Goal: Information Seeking & Learning: Find contact information

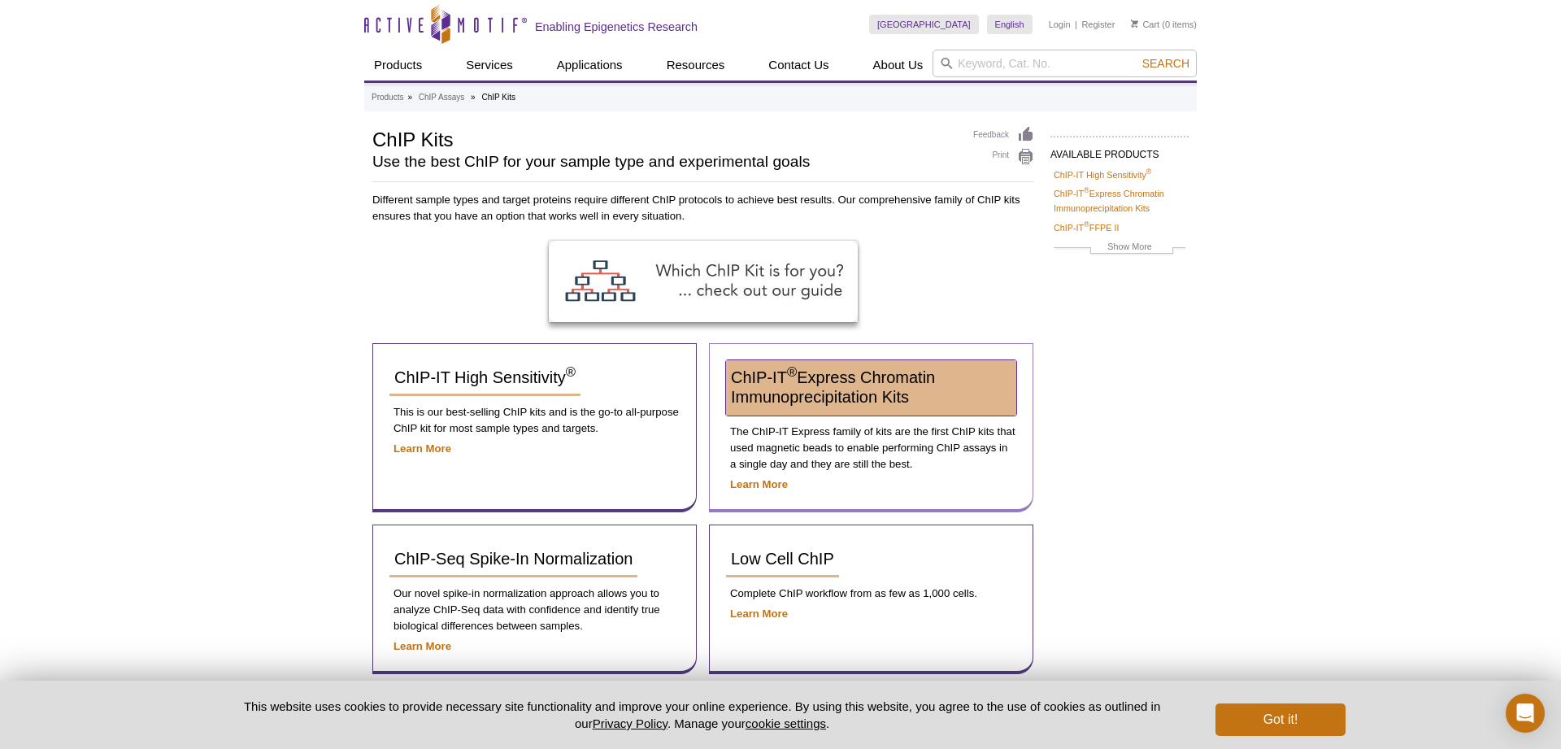
click at [853, 400] on span "ChIP-IT ® Express Chromatin Immunoprecipitation Kits" at bounding box center [833, 386] width 204 height 37
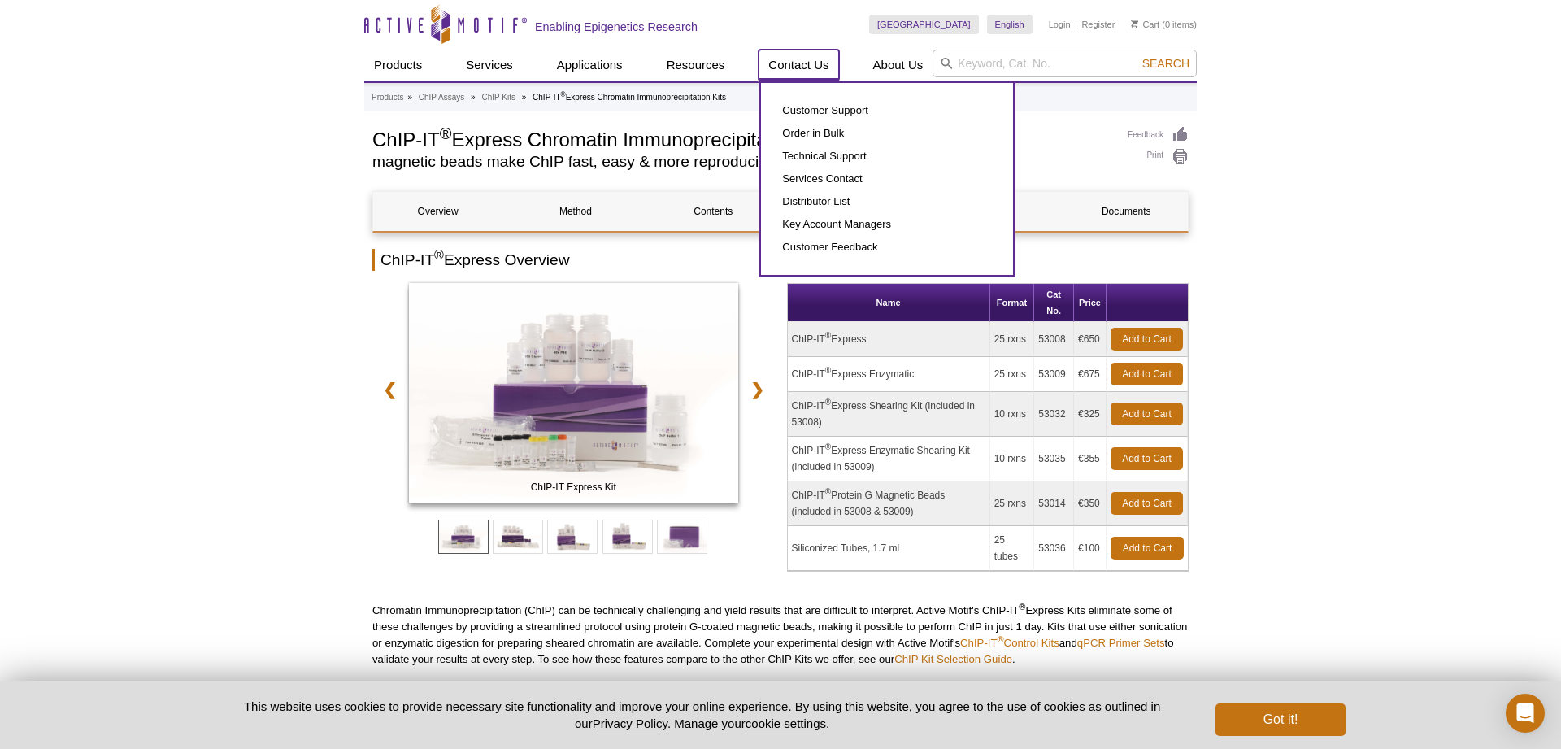
click at [817, 70] on link "Contact Us" at bounding box center [799, 65] width 80 height 31
click at [806, 198] on link "Distributor List" at bounding box center [887, 201] width 220 height 23
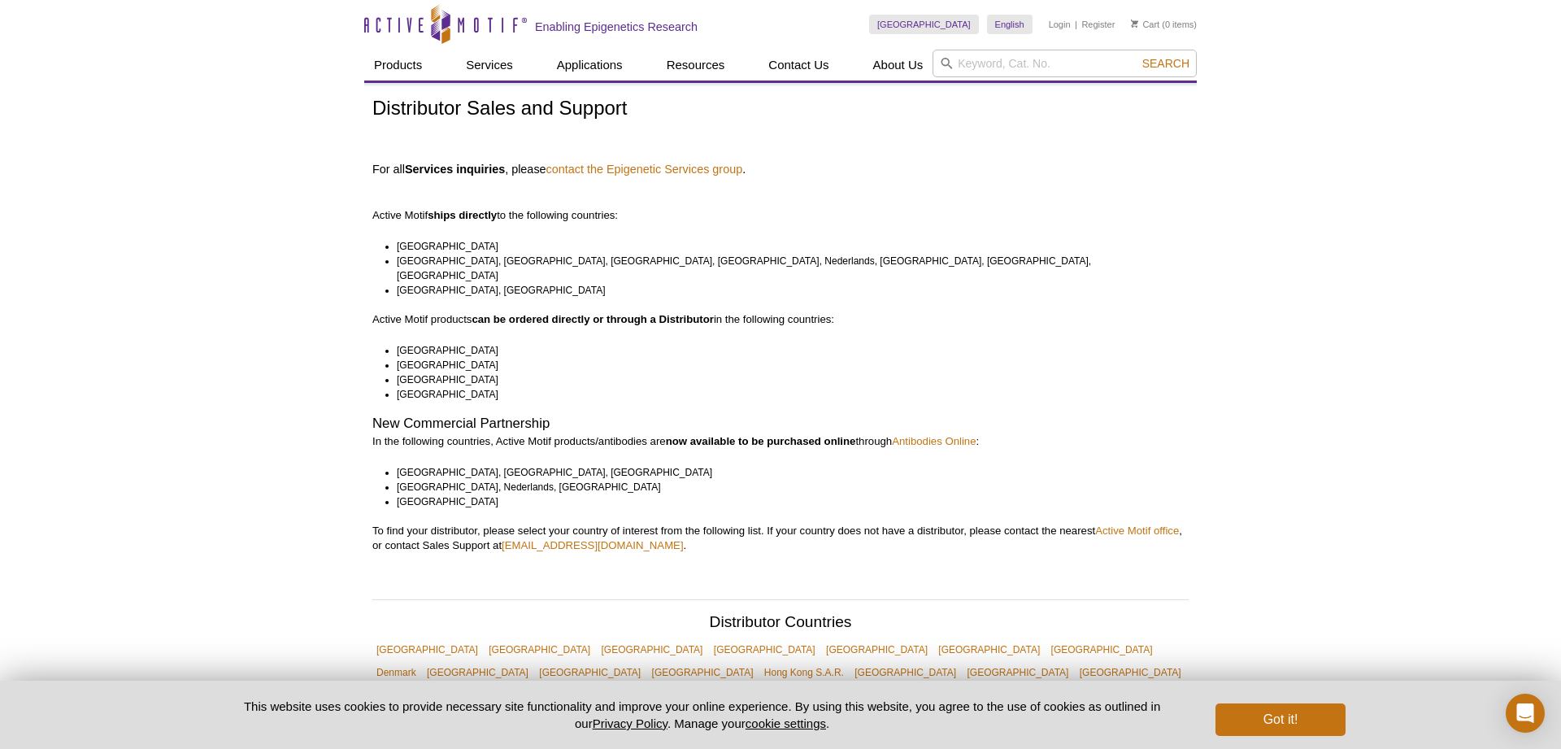
click at [613, 191] on p "Active Motif ships directly to the following countries:" at bounding box center [780, 201] width 816 height 44
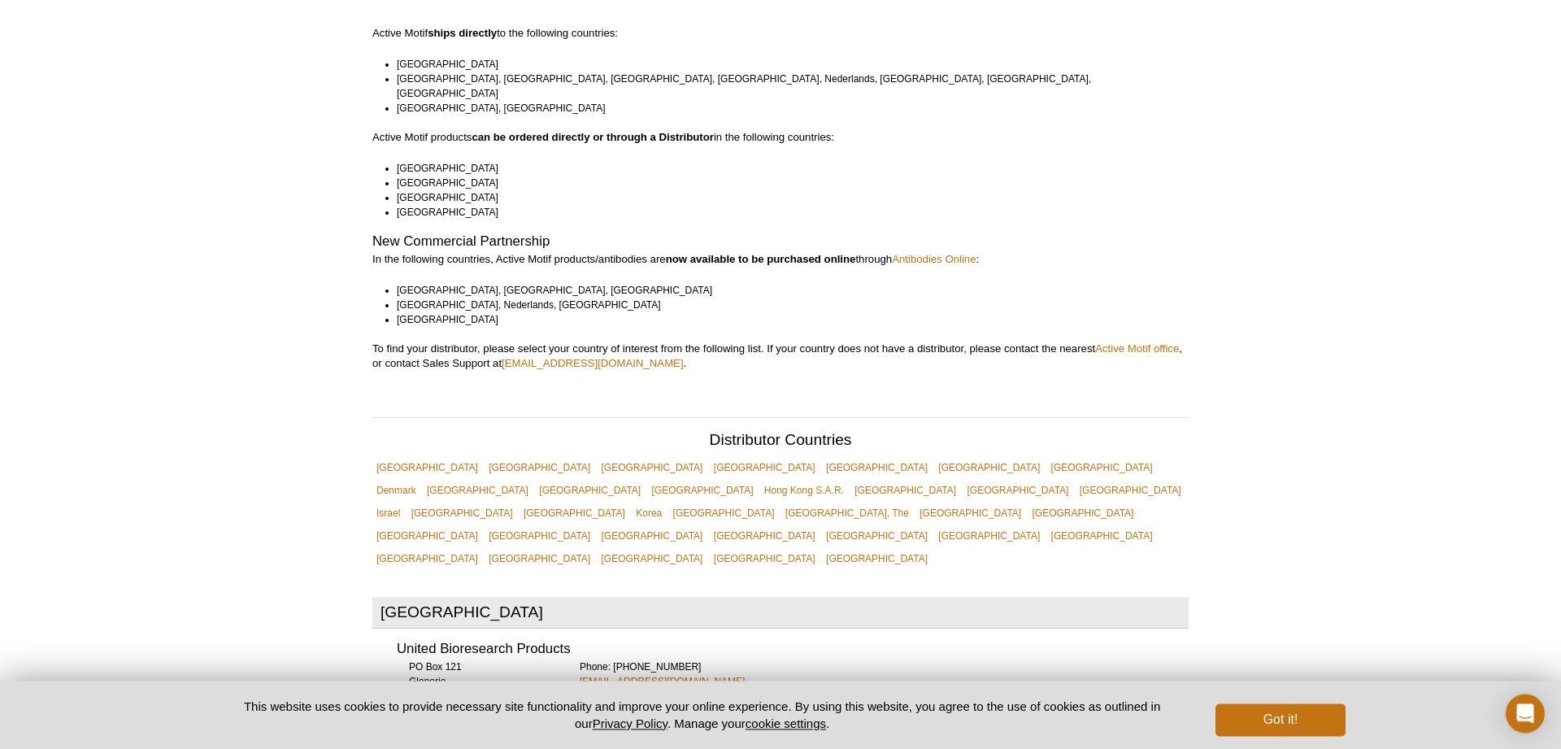
scroll to position [249, 0]
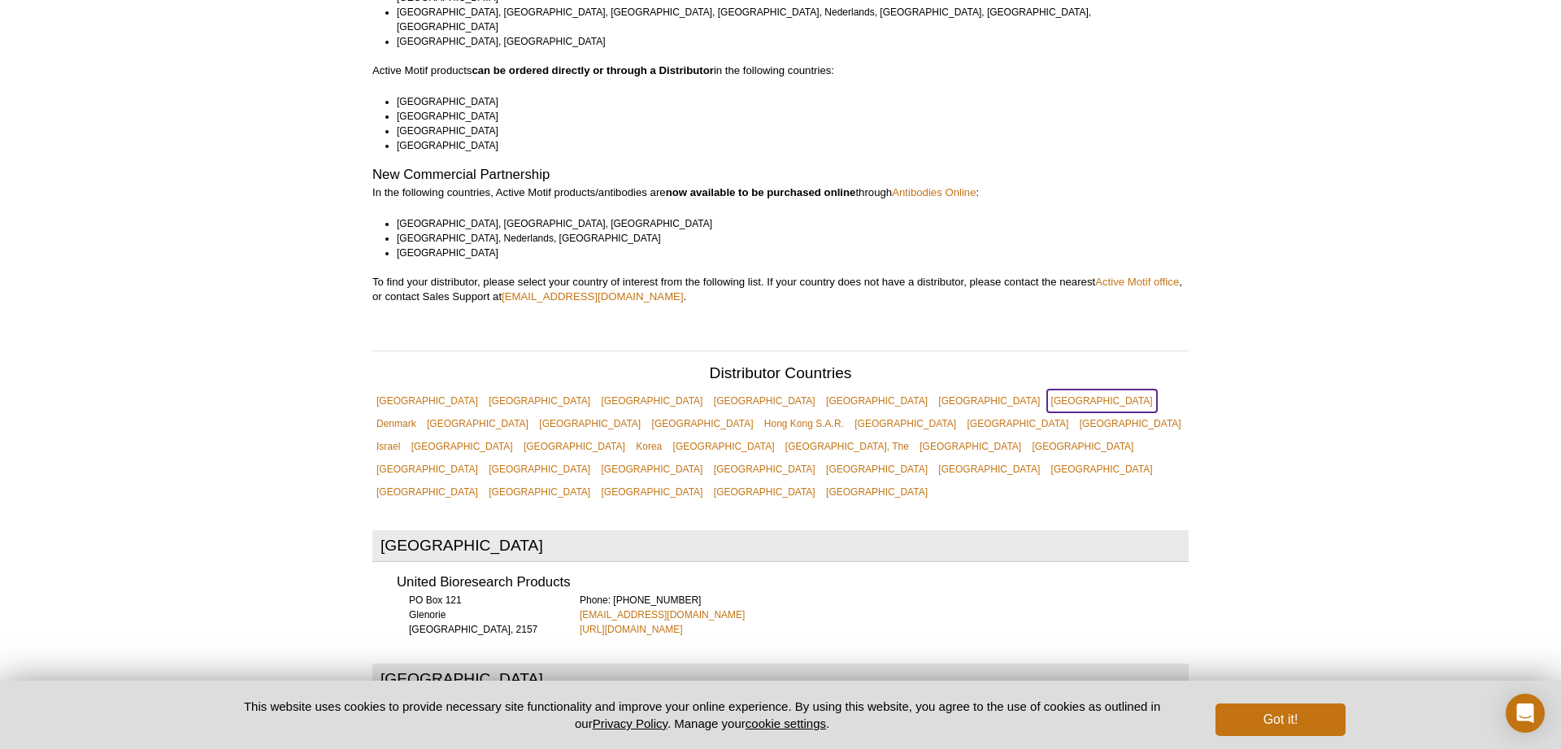
click at [1047, 392] on link "[GEOGRAPHIC_DATA]" at bounding box center [1102, 400] width 110 height 23
